Goal: Find specific page/section: Find specific page/section

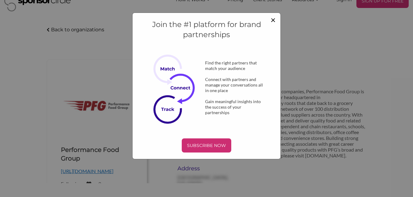
click at [274, 21] on span "×" at bounding box center [272, 19] width 5 height 10
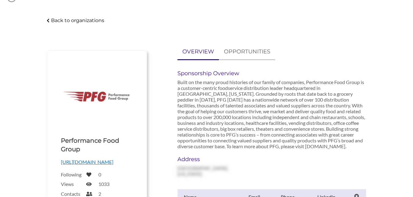
scroll to position [23, 0]
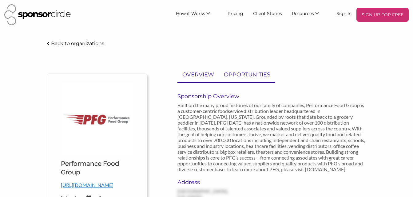
click at [240, 77] on p "OPPORTUNITIES" at bounding box center [247, 74] width 46 height 9
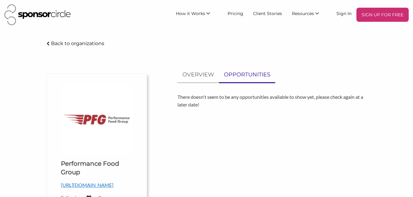
click at [88, 42] on p "Back to organizations" at bounding box center [77, 44] width 53 height 6
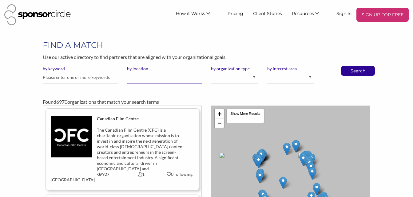
click at [144, 80] on input "by location" at bounding box center [164, 78] width 75 height 12
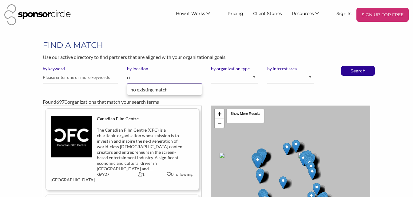
type input "r"
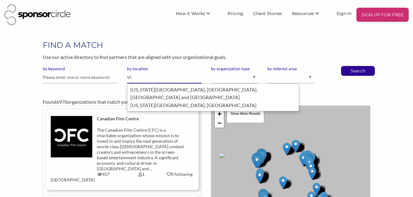
type input "V"
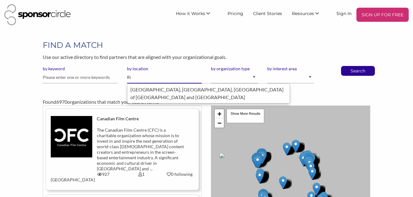
type input "R"
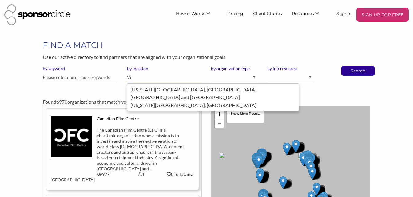
type input "V"
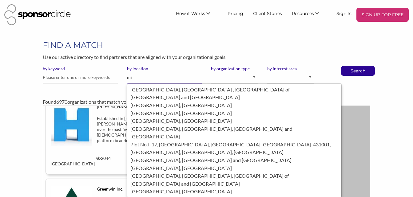
type input "m"
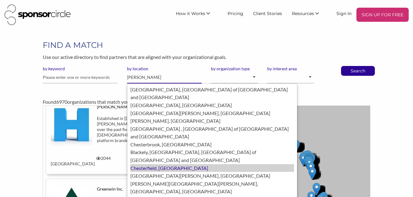
click at [168, 164] on div "Chesterfield, United States of America" at bounding box center [211, 168] width 163 height 8
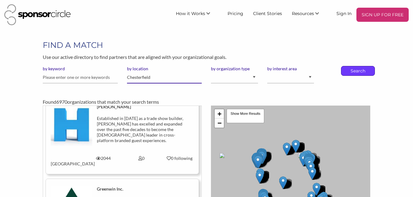
type input "Chesterfield"
click at [350, 73] on p "Search" at bounding box center [357, 70] width 20 height 9
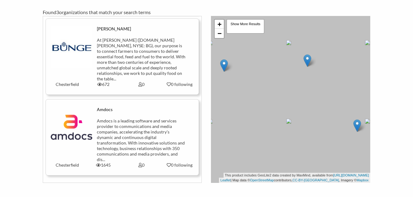
scroll to position [89, 0]
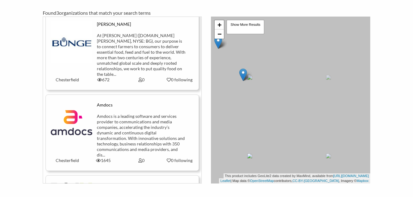
drag, startPoint x: 343, startPoint y: 131, endPoint x: 252, endPoint y: 96, distance: 97.9
click at [252, 96] on div "+ − Leaflet | Map data © OpenStreetMap contributors, CC-BY-SA , Imagery © Mapbo…" at bounding box center [290, 100] width 159 height 167
